Goal: Transaction & Acquisition: Purchase product/service

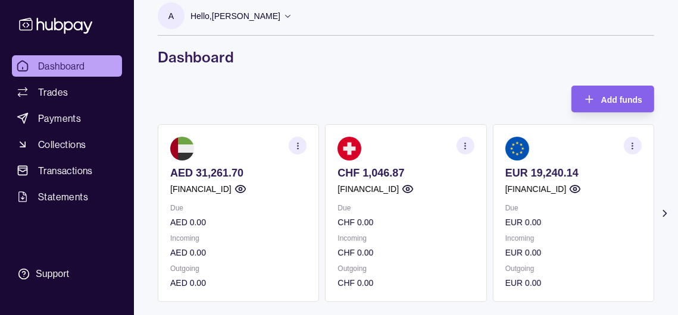
scroll to position [119, 0]
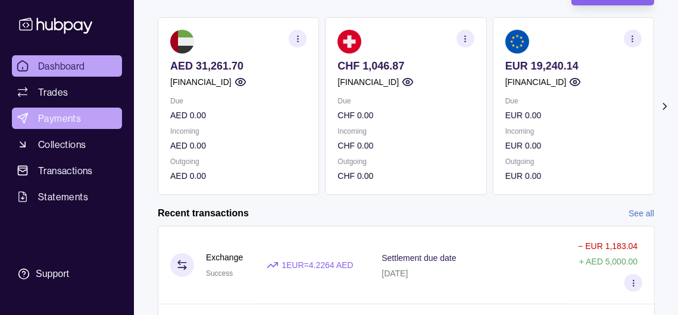
click at [81, 126] on span "Payments" at bounding box center [59, 118] width 43 height 14
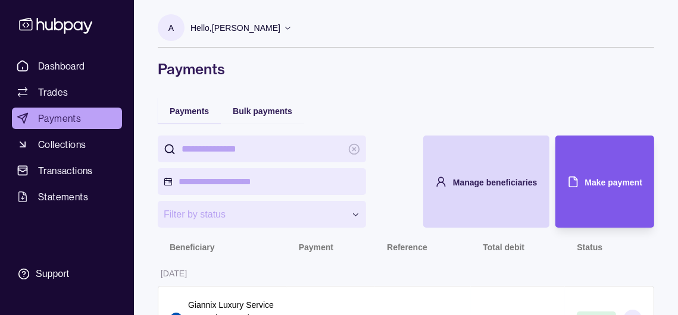
click at [589, 189] on div "Make payment" at bounding box center [613, 182] width 57 height 14
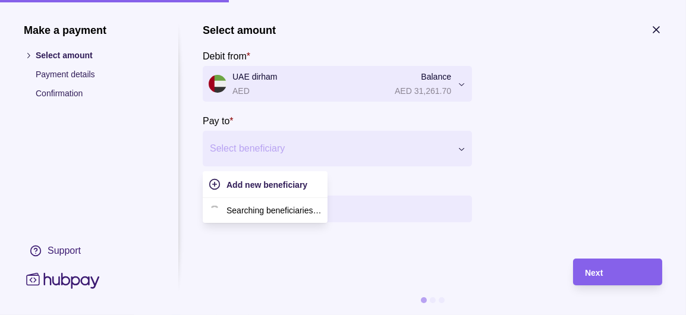
click at [281, 157] on div at bounding box center [330, 148] width 240 height 17
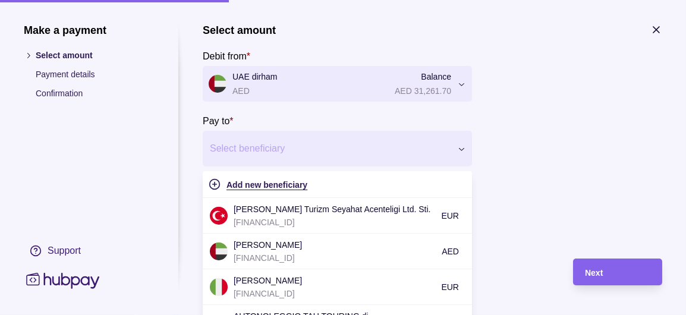
click at [275, 190] on span "Add new beneficiary" at bounding box center [267, 185] width 81 height 10
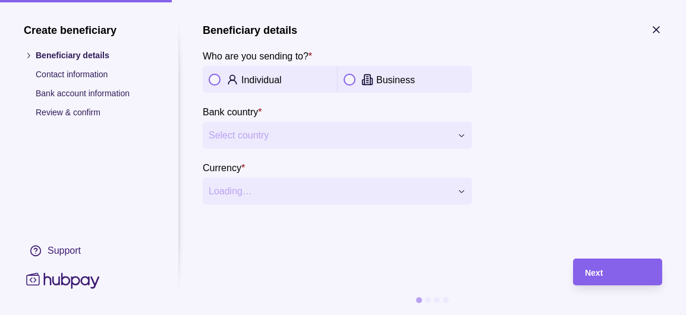
click at [348, 79] on button "button" at bounding box center [350, 80] width 12 height 12
click at [319, 143] on span "Select country" at bounding box center [330, 135] width 243 height 14
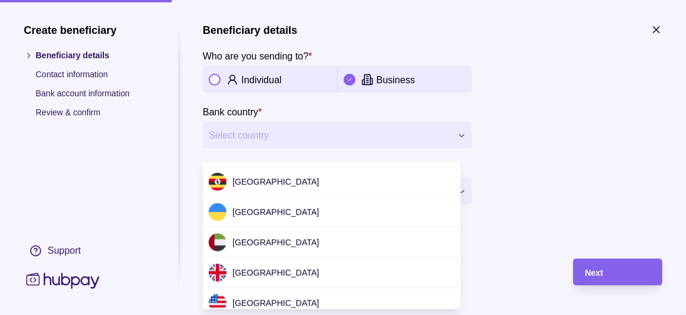
scroll to position [3669, 0]
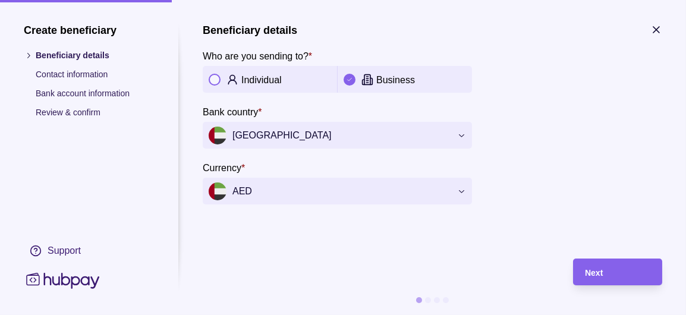
click at [611, 272] on div "Next" at bounding box center [617, 272] width 65 height 14
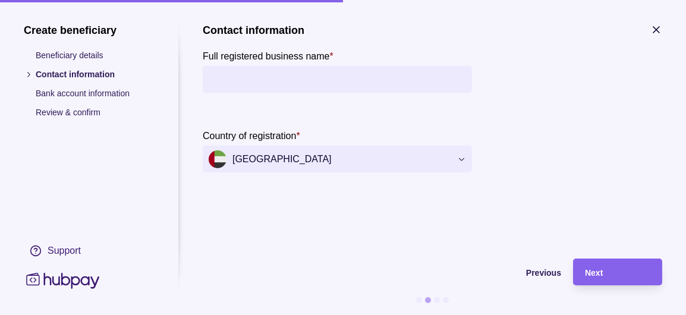
click at [306, 87] on input "Full registered business name *" at bounding box center [338, 79] width 258 height 27
type input "**********"
click at [625, 275] on div "Next" at bounding box center [617, 272] width 65 height 14
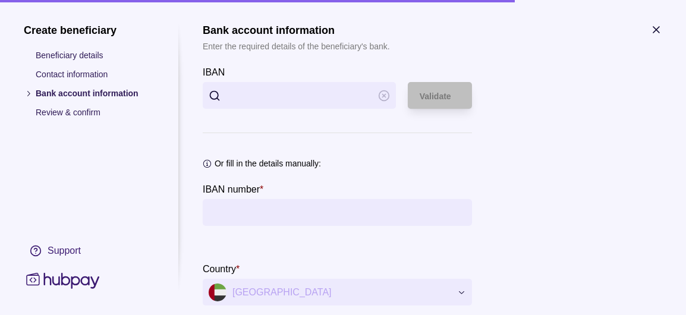
click at [281, 98] on input "IBAN" at bounding box center [300, 95] width 146 height 27
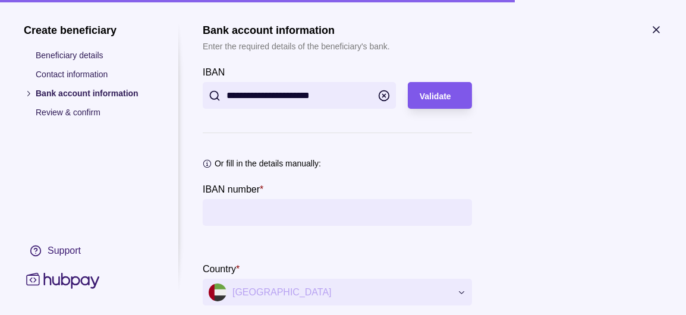
type input "**********"
click at [452, 102] on div "Validate" at bounding box center [440, 96] width 40 height 14
type input "**********"
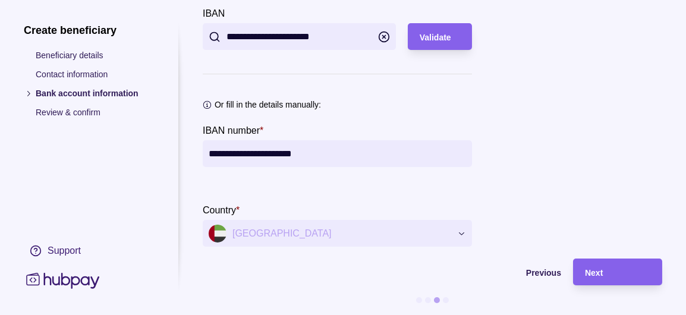
scroll to position [0, 0]
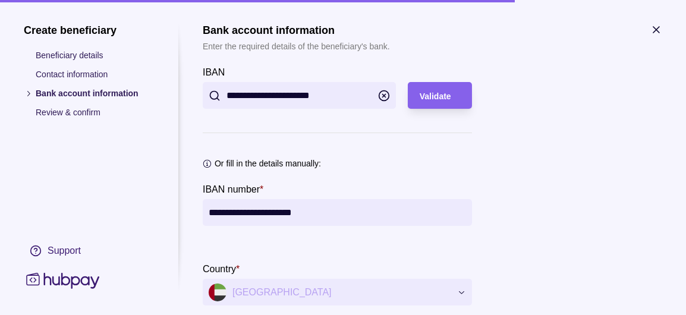
click at [375, 216] on input "**********" at bounding box center [338, 212] width 258 height 27
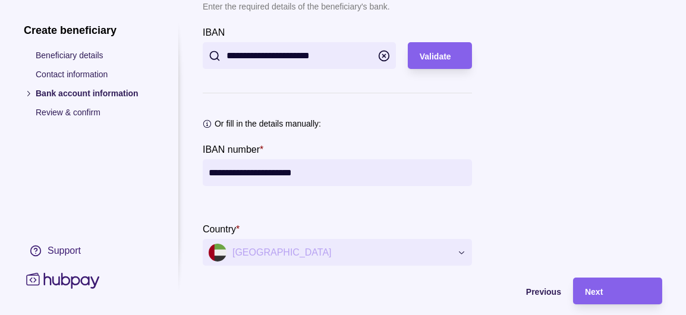
scroll to position [78, 0]
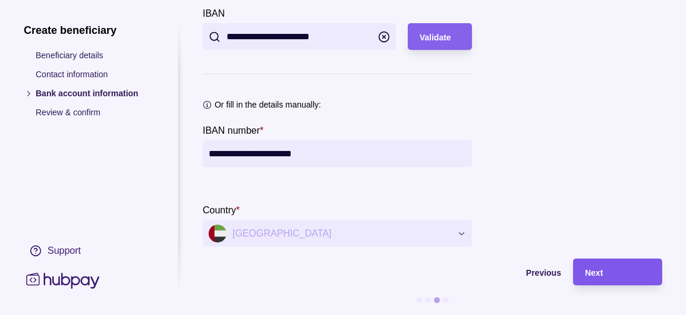
click at [606, 267] on div "Next" at bounding box center [617, 272] width 65 height 14
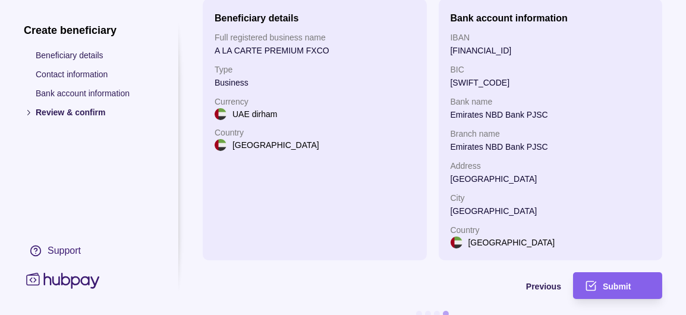
scroll to position [104, 0]
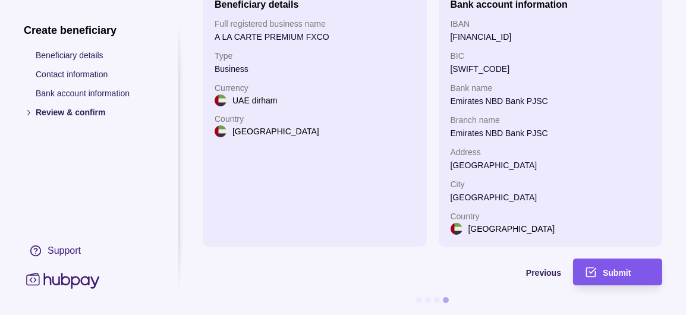
click at [612, 268] on span "Submit" at bounding box center [617, 273] width 28 height 10
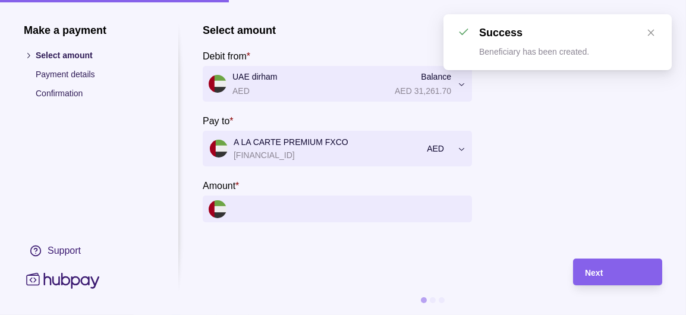
click at [650, 33] on section "**********" at bounding box center [433, 123] width 460 height 199
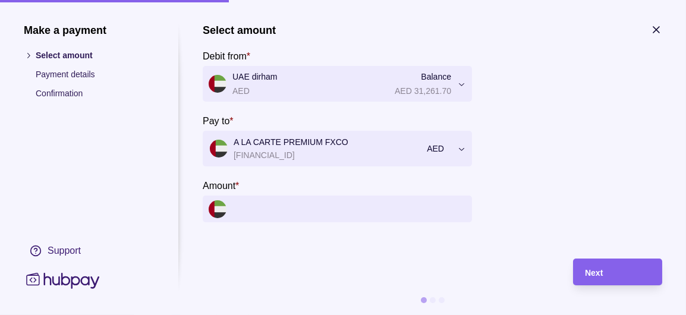
click at [308, 220] on input "Amount *" at bounding box center [350, 209] width 234 height 27
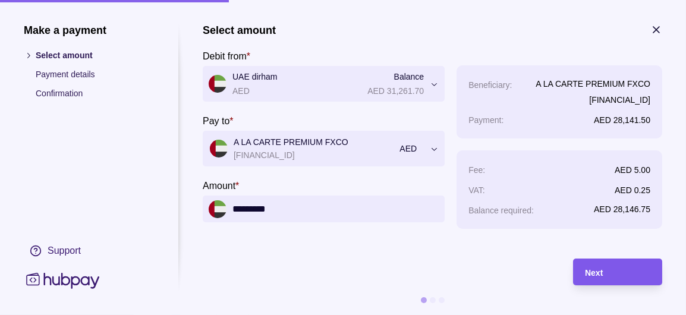
type input "*********"
click at [609, 271] on div "Next" at bounding box center [617, 272] width 65 height 14
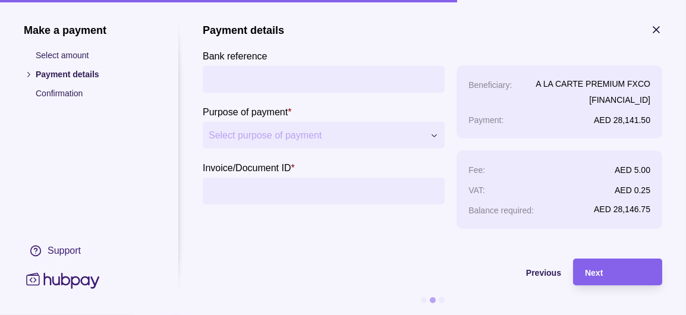
click at [237, 74] on input "Bank reference" at bounding box center [324, 79] width 230 height 27
type input "**********"
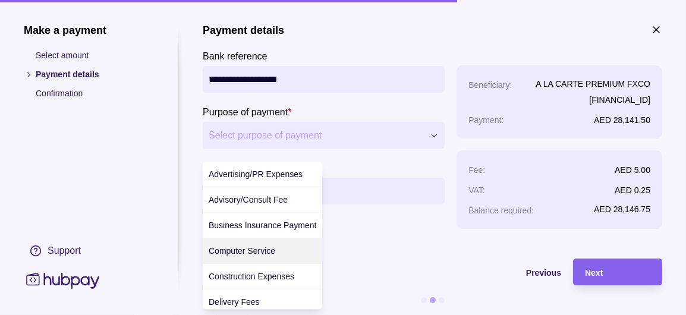
scroll to position [0, 0]
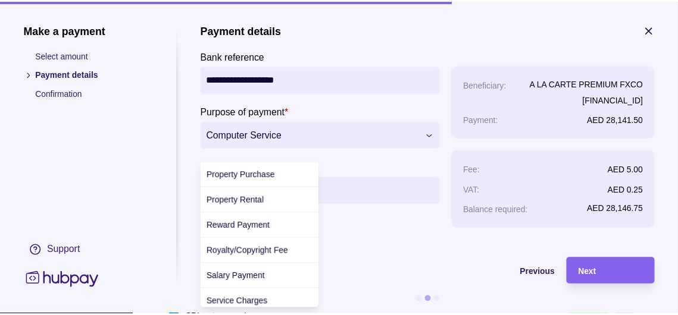
scroll to position [566, 0]
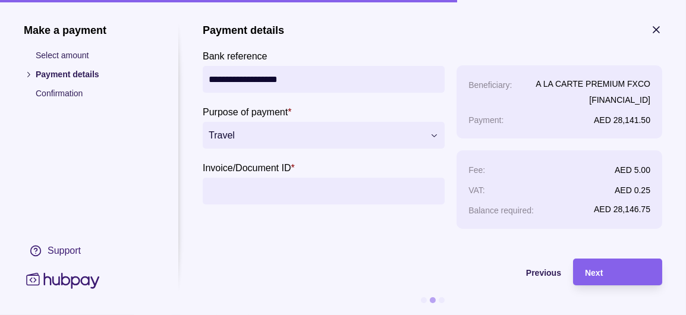
click at [303, 205] on input "Invoice/Document ID *" at bounding box center [324, 191] width 230 height 27
drag, startPoint x: 300, startPoint y: 206, endPoint x: 235, endPoint y: 196, distance: 65.7
click at [234, 196] on input "Invoice/Document ID *" at bounding box center [324, 191] width 230 height 27
click at [235, 198] on input "Invoice/Document ID *" at bounding box center [324, 191] width 230 height 27
click at [234, 198] on input "Invoice/Document ID *" at bounding box center [324, 191] width 230 height 27
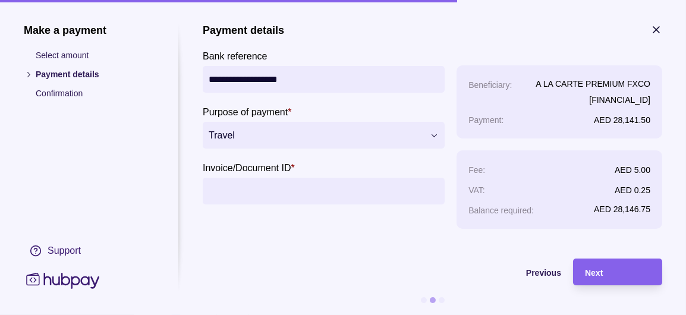
click at [236, 202] on input "Invoice/Document ID *" at bounding box center [324, 191] width 230 height 27
click at [261, 286] on section "Previous Next" at bounding box center [433, 287] width 460 height 57
click at [221, 202] on input "Invoice/Document ID *" at bounding box center [324, 191] width 230 height 27
type input "*"
type input "**********"
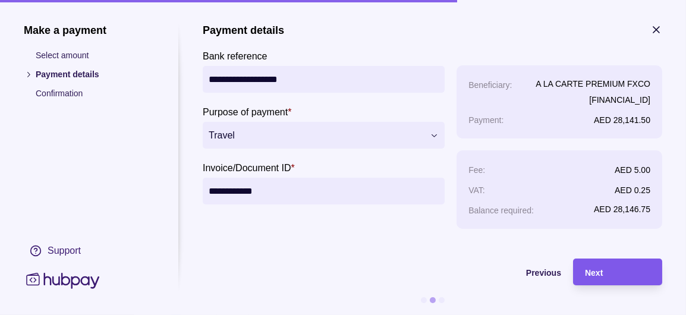
click at [600, 278] on span "Next" at bounding box center [594, 273] width 18 height 10
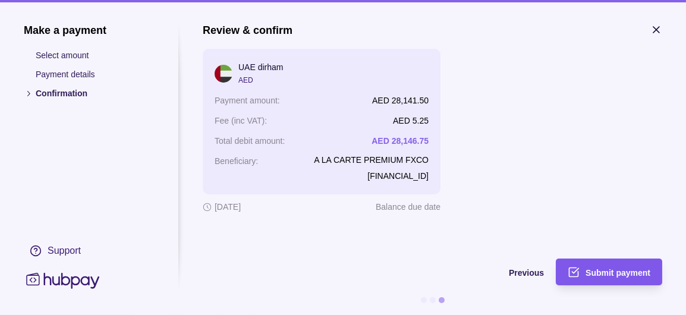
click at [599, 275] on span "Submit payment" at bounding box center [618, 273] width 65 height 10
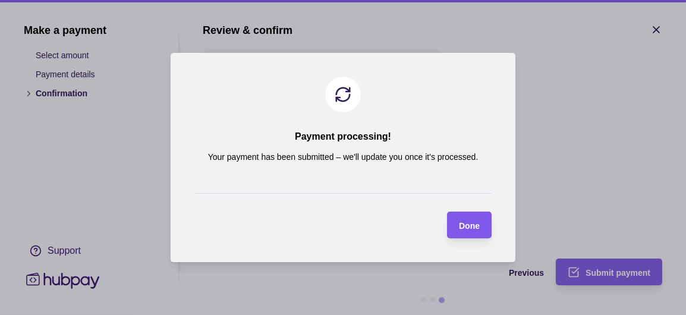
click at [462, 231] on span "Done" at bounding box center [469, 226] width 21 height 10
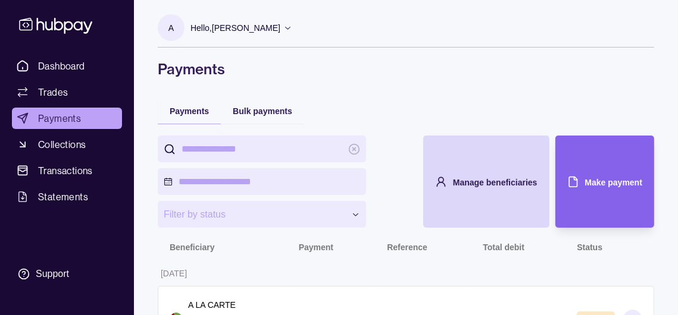
scroll to position [178, 0]
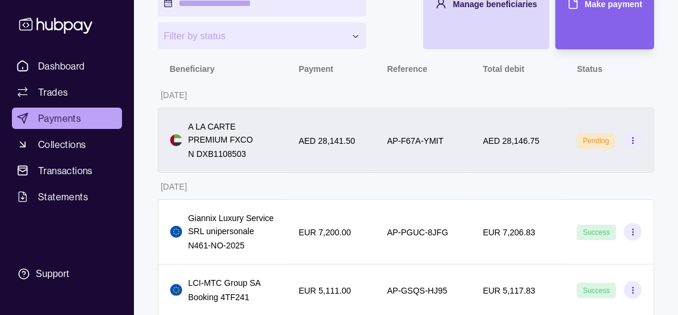
click at [633, 145] on icon at bounding box center [632, 140] width 9 height 9
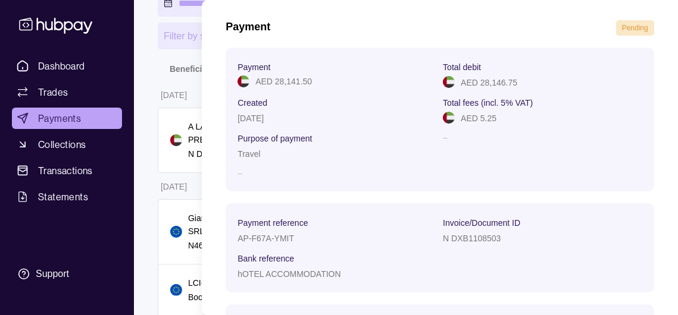
scroll to position [59, 0]
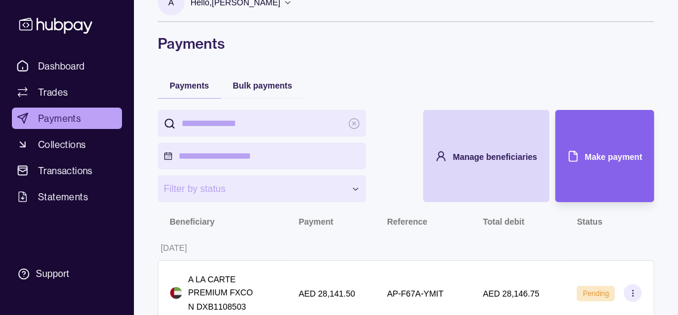
scroll to position [0, 0]
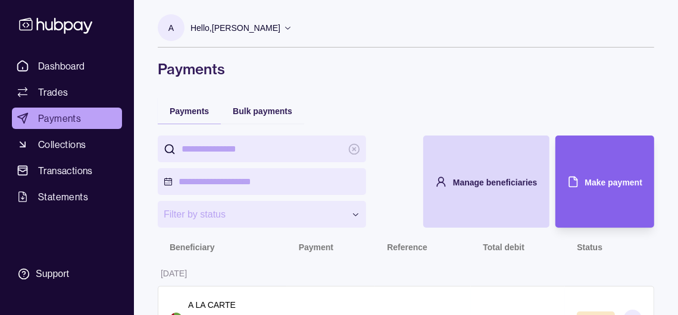
click at [292, 37] on div "Hello, [PERSON_NAME]" at bounding box center [241, 27] width 102 height 25
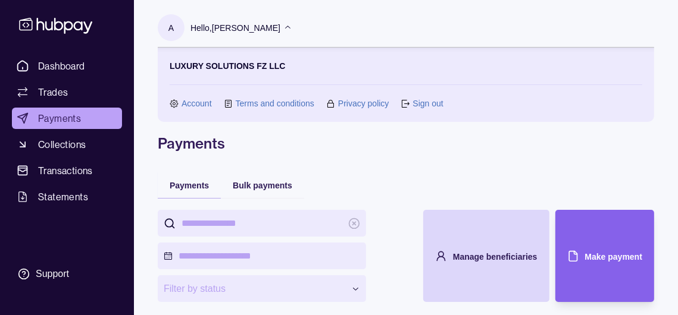
click at [437, 106] on link "Sign out" at bounding box center [427, 103] width 30 height 13
